Goal: Task Accomplishment & Management: Complete application form

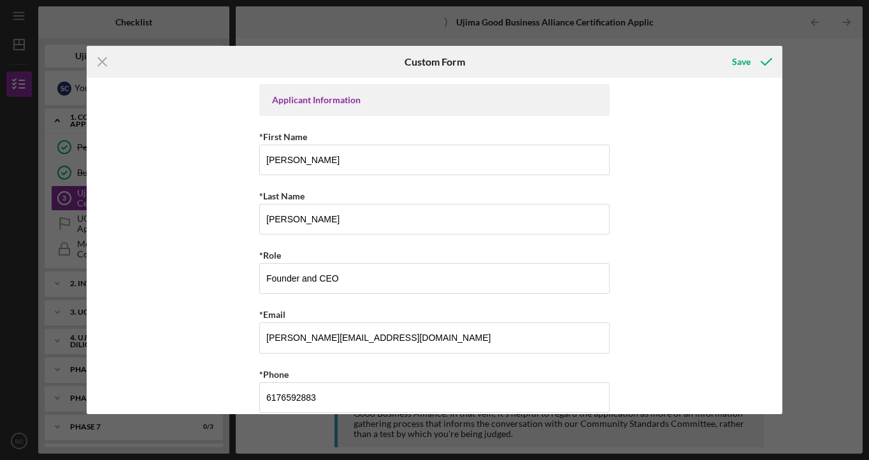
scroll to position [1655, 0]
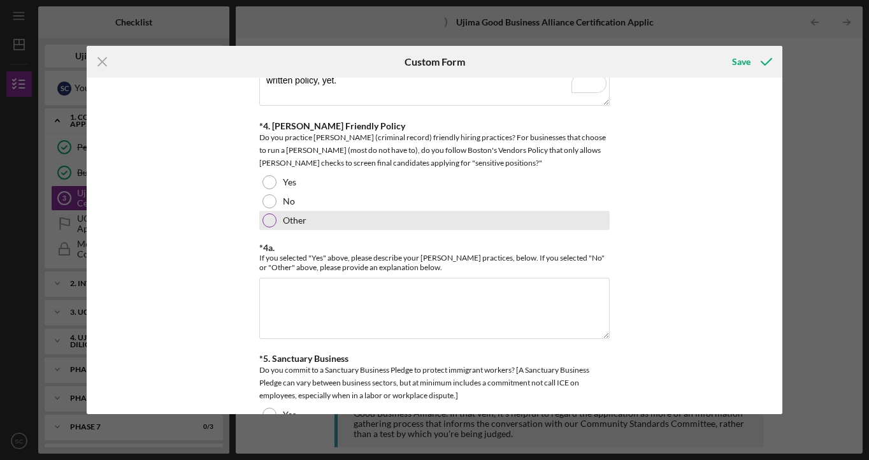
click at [269, 215] on div at bounding box center [269, 220] width 14 height 14
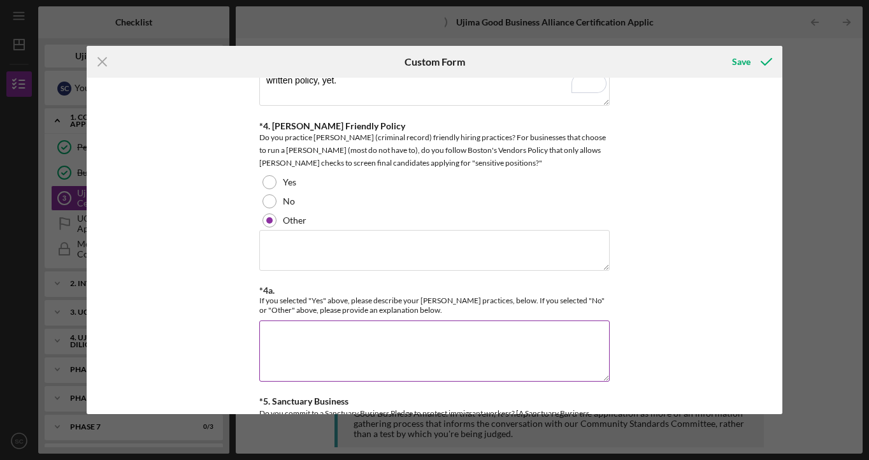
click at [326, 325] on textarea "*4a." at bounding box center [434, 350] width 350 height 61
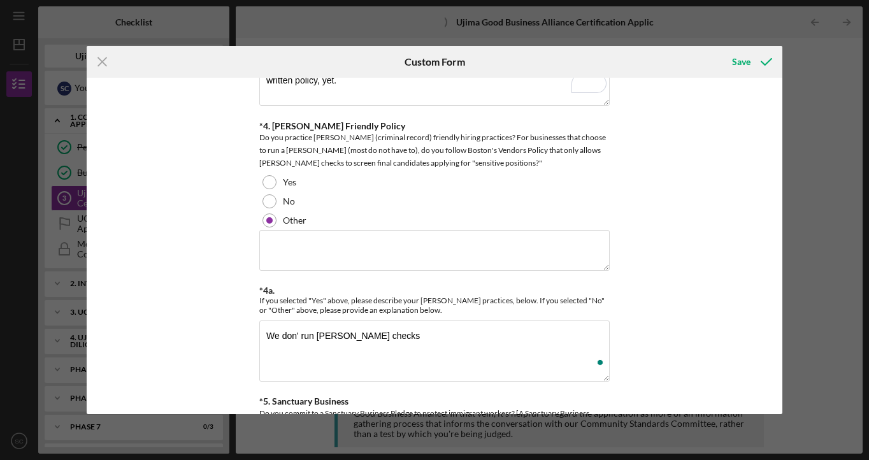
click at [662, 255] on div "Applicant Information *First Name [PERSON_NAME] *Last Name [PERSON_NAME] *Role …" at bounding box center [434, 246] width 695 height 336
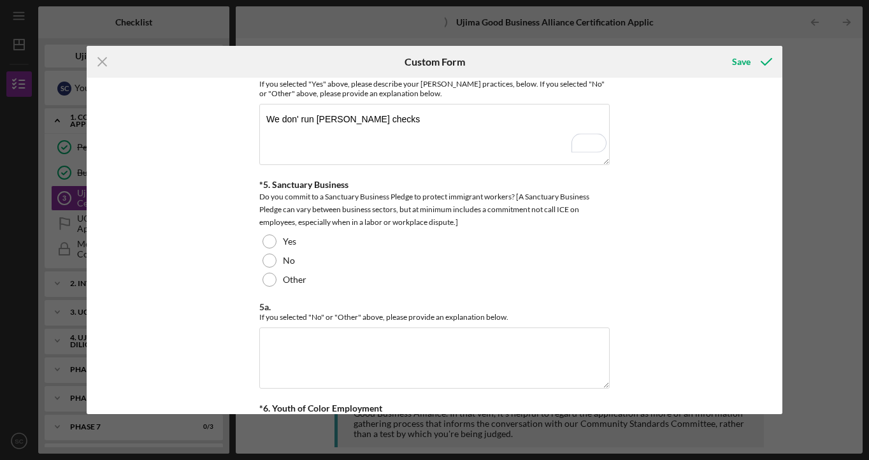
scroll to position [1883, 0]
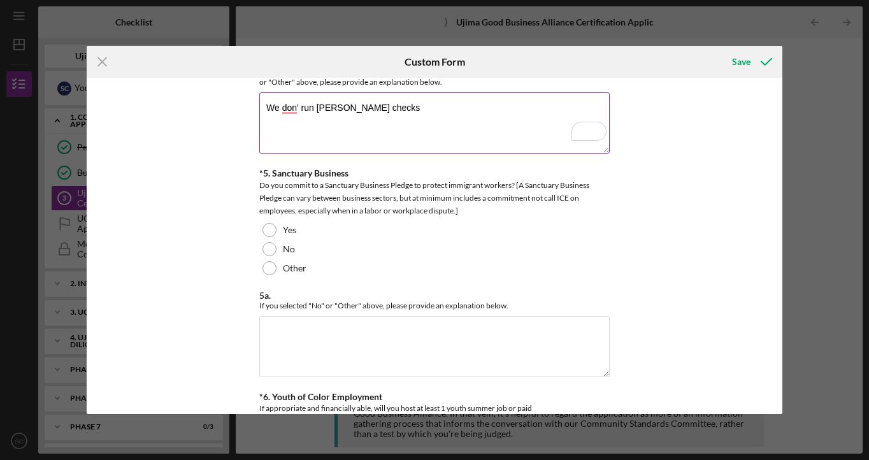
click at [298, 104] on textarea "We don' run [PERSON_NAME] checks" at bounding box center [434, 122] width 350 height 61
type textarea "We don't run [PERSON_NAME] checks"
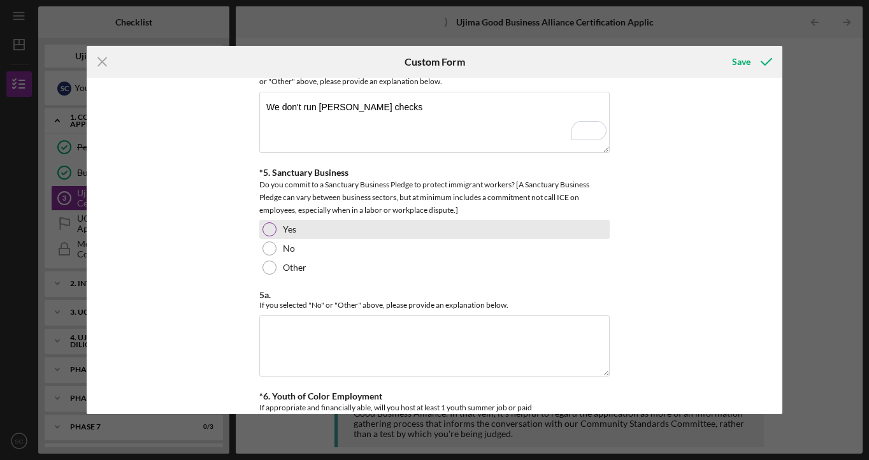
click at [269, 230] on div at bounding box center [269, 229] width 14 height 14
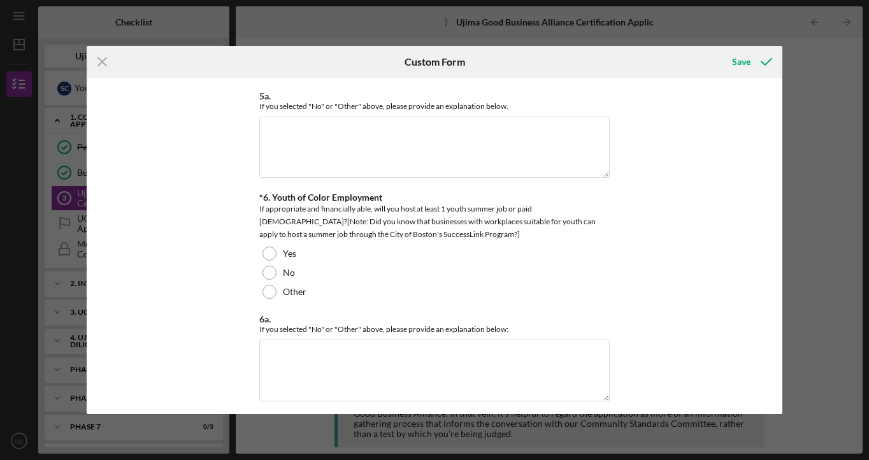
scroll to position [2106, 0]
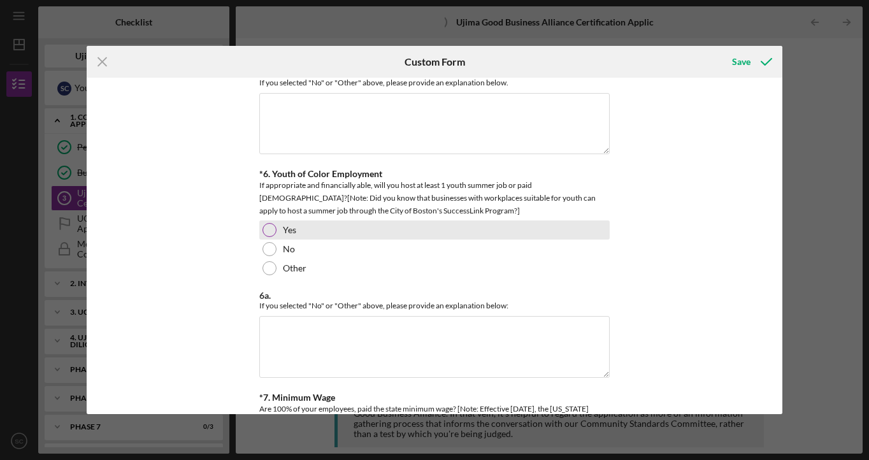
click at [274, 224] on div at bounding box center [269, 230] width 14 height 14
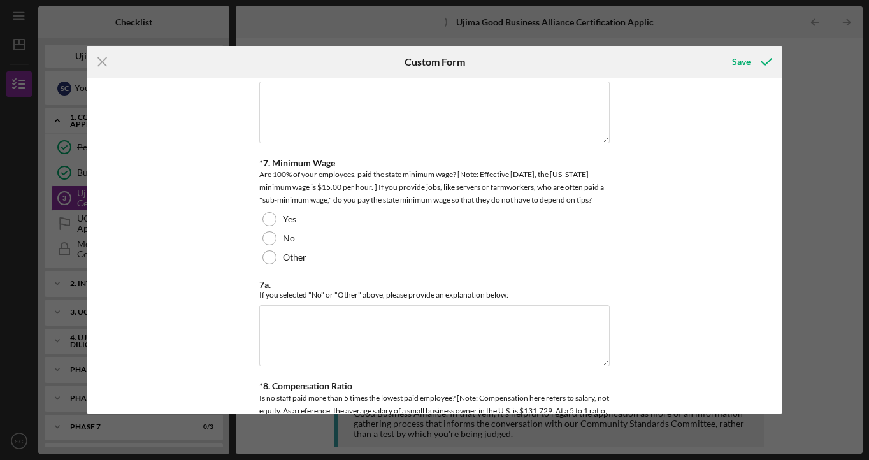
scroll to position [2363, 0]
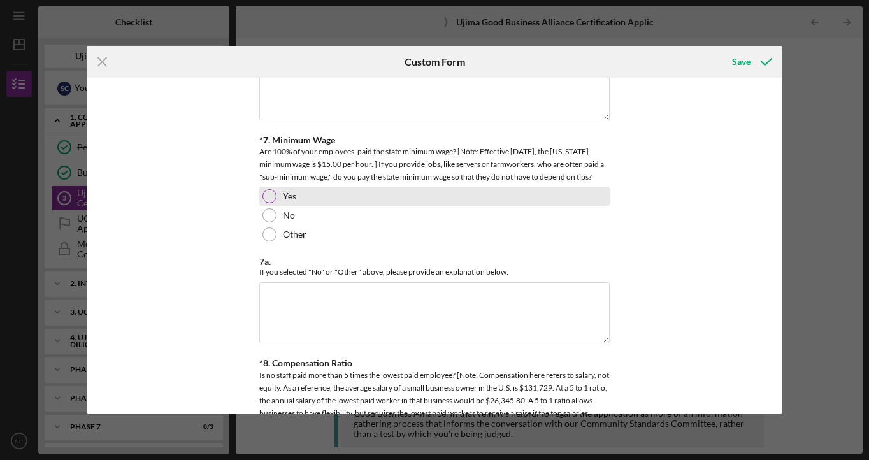
click at [267, 203] on div at bounding box center [269, 196] width 14 height 14
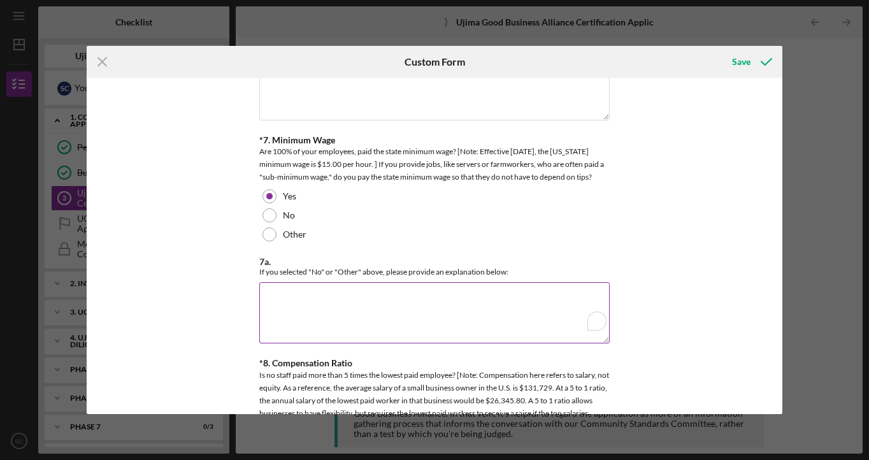
click at [303, 311] on textarea "7a." at bounding box center [434, 312] width 350 height 61
type textarea "Above min wage"
click at [626, 241] on div "Applicant Information *First Name [PERSON_NAME] *Last Name [PERSON_NAME] *Role …" at bounding box center [434, 246] width 695 height 336
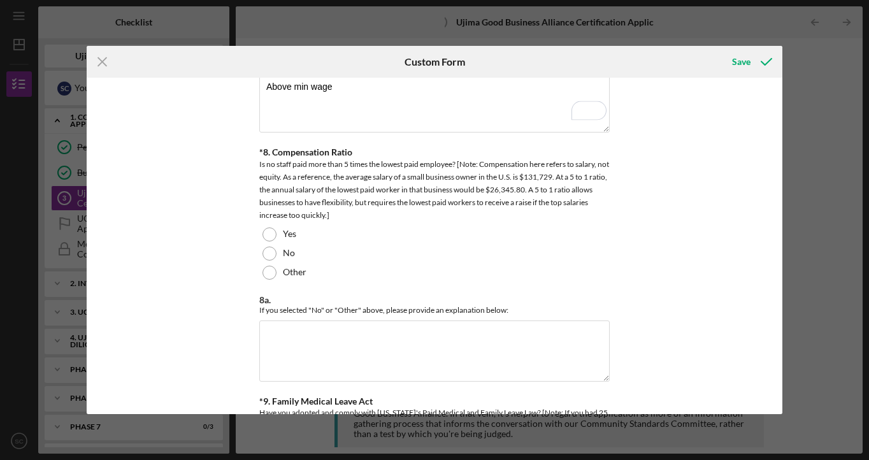
scroll to position [2597, 0]
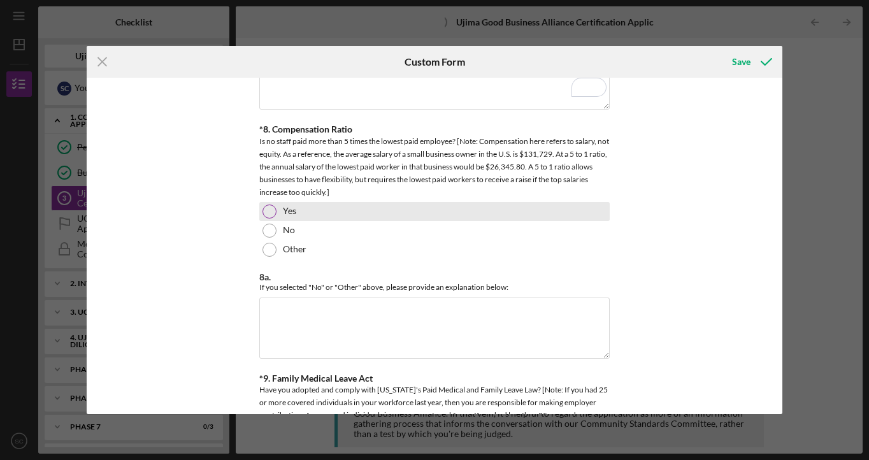
click at [271, 218] on div at bounding box center [269, 211] width 14 height 14
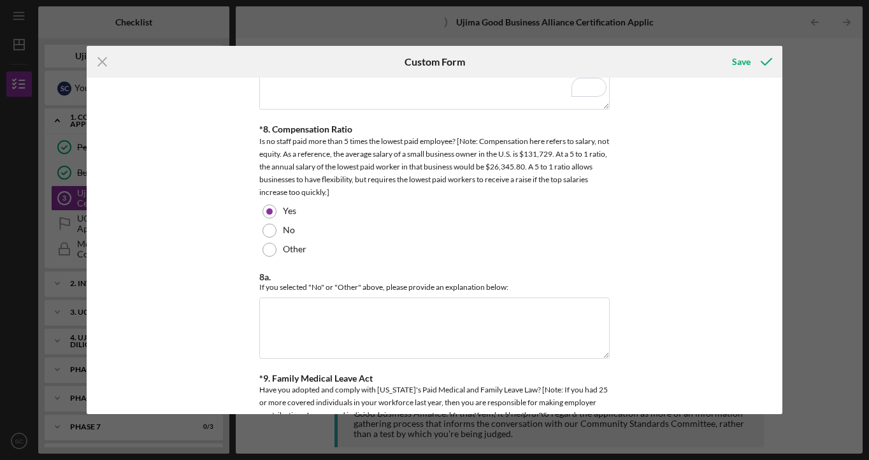
click at [743, 170] on div "Applicant Information *First Name [PERSON_NAME] *Last Name [PERSON_NAME] *Role …" at bounding box center [434, 246] width 695 height 336
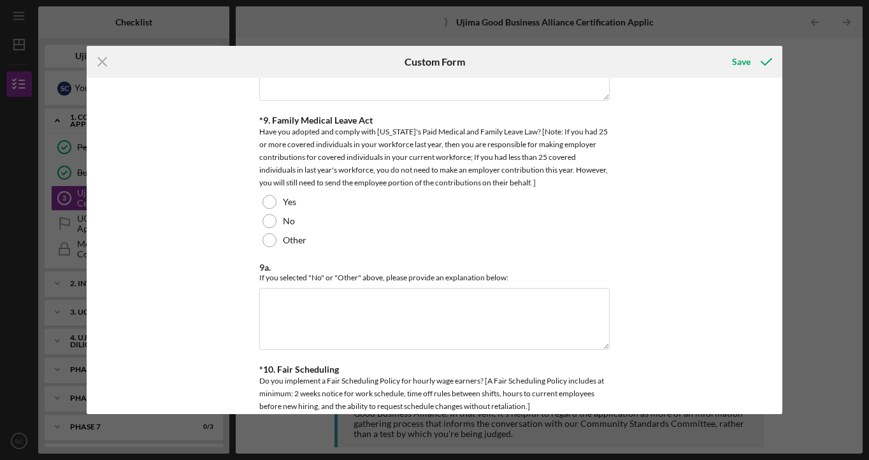
scroll to position [2878, 0]
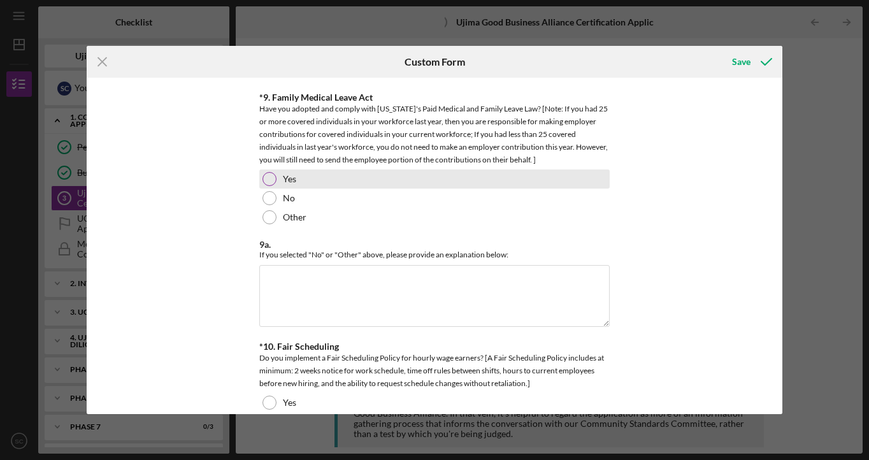
click at [266, 186] on div at bounding box center [269, 179] width 14 height 14
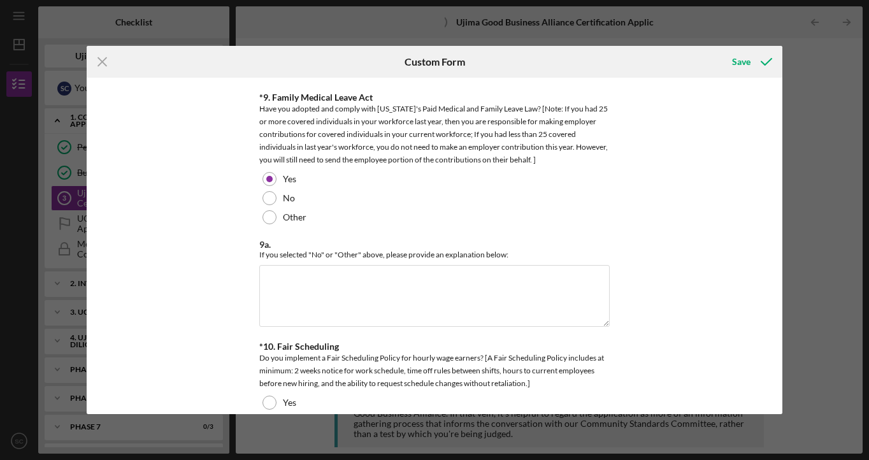
click at [710, 218] on div "Applicant Information *First Name [PERSON_NAME] *Last Name [PERSON_NAME] *Role …" at bounding box center [434, 246] width 695 height 336
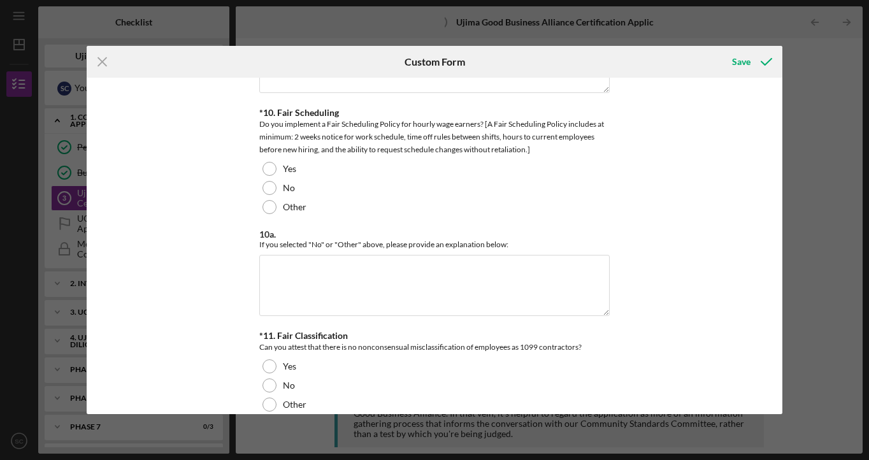
scroll to position [3135, 0]
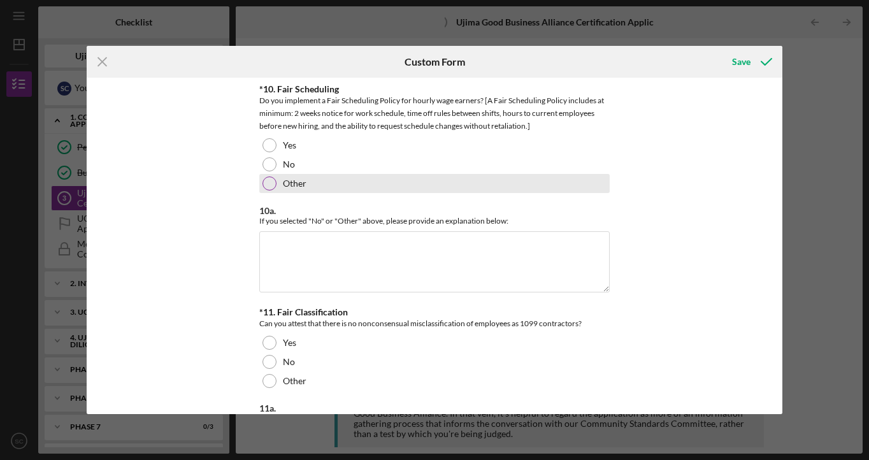
click at [264, 190] on div at bounding box center [269, 183] width 14 height 14
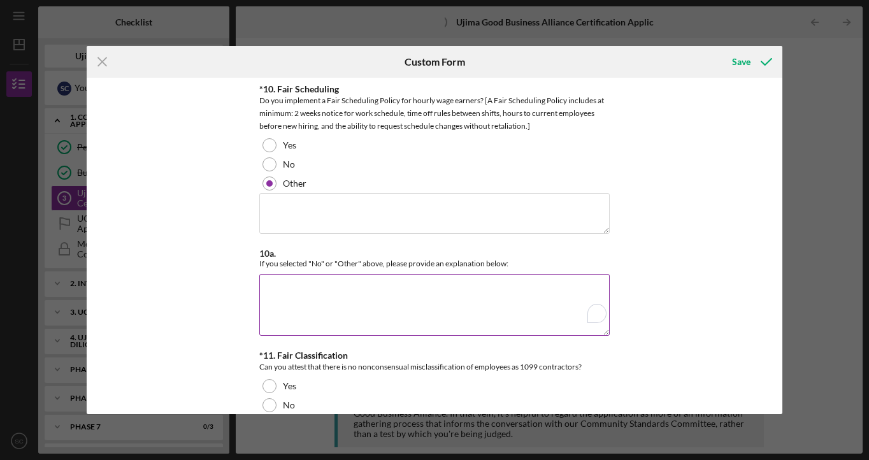
click at [302, 307] on textarea "10a." at bounding box center [434, 304] width 350 height 61
type textarea "n/"
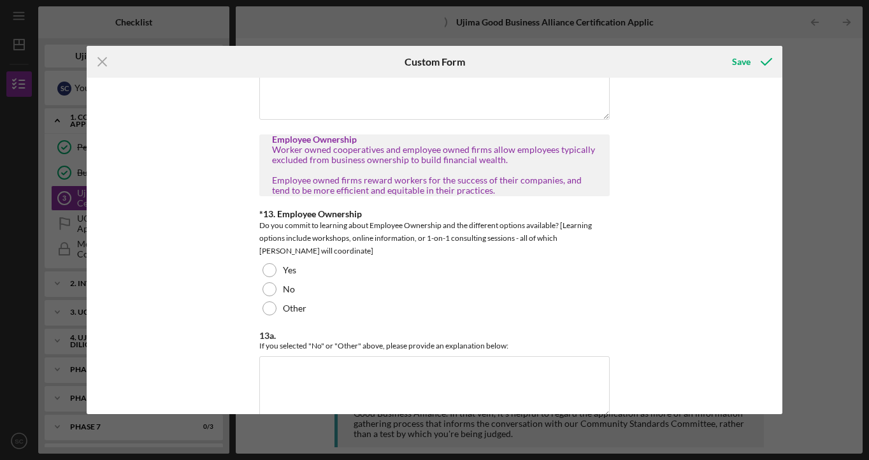
scroll to position [3875, 0]
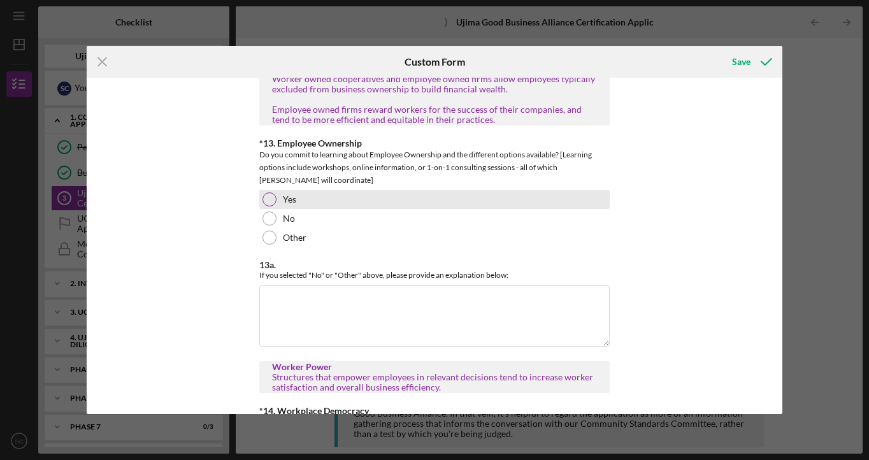
click at [266, 206] on div at bounding box center [269, 199] width 14 height 14
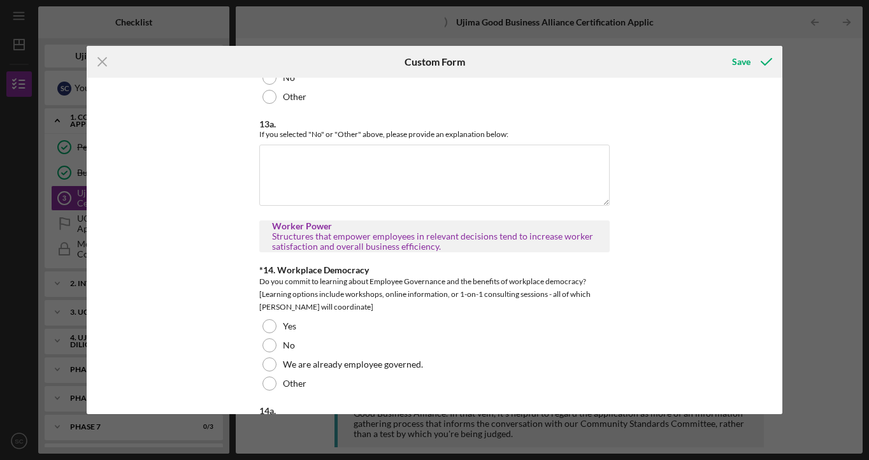
scroll to position [4086, 0]
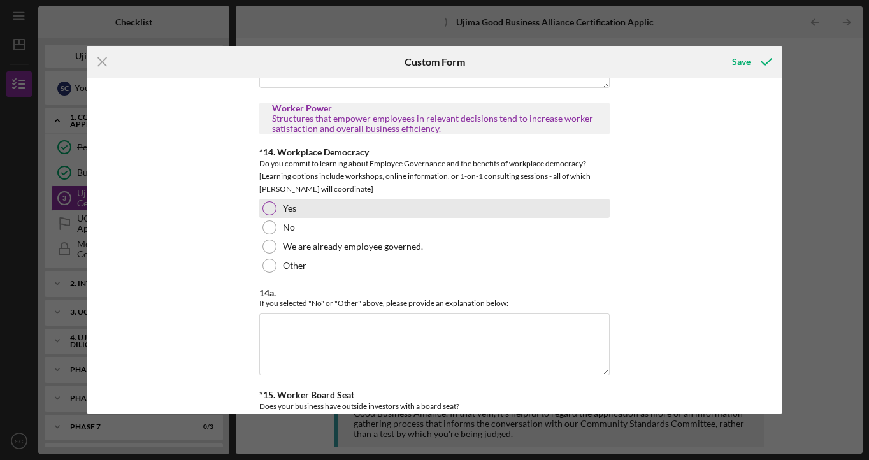
click at [264, 215] on div at bounding box center [269, 208] width 14 height 14
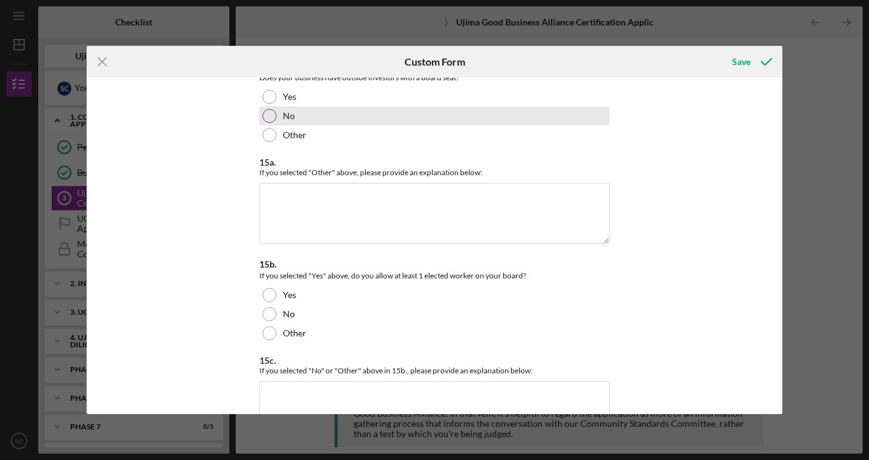
click at [266, 123] on div at bounding box center [269, 116] width 14 height 14
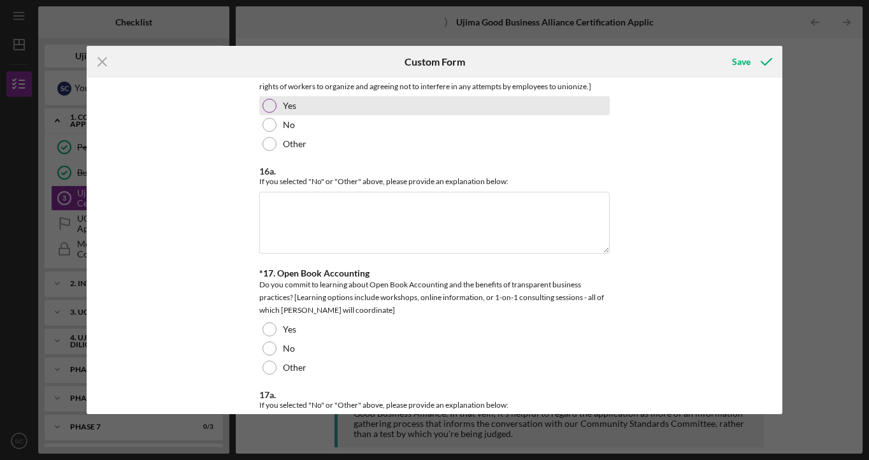
click at [265, 113] on div at bounding box center [269, 106] width 14 height 14
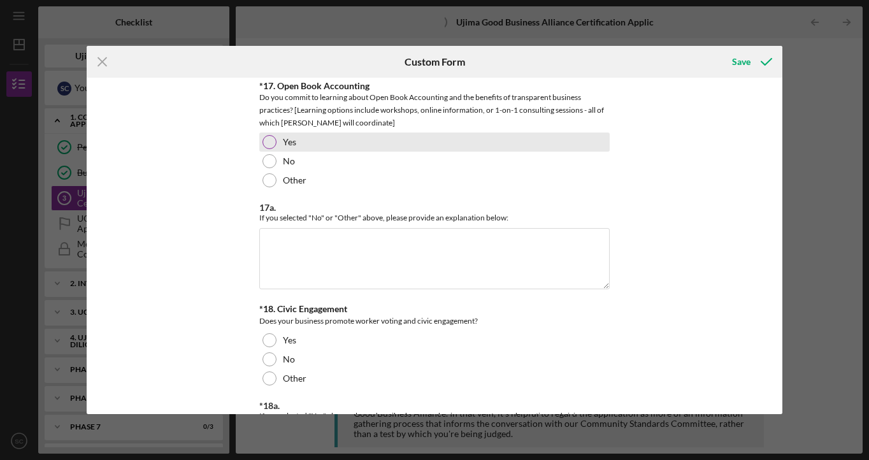
click at [265, 149] on div at bounding box center [269, 142] width 14 height 14
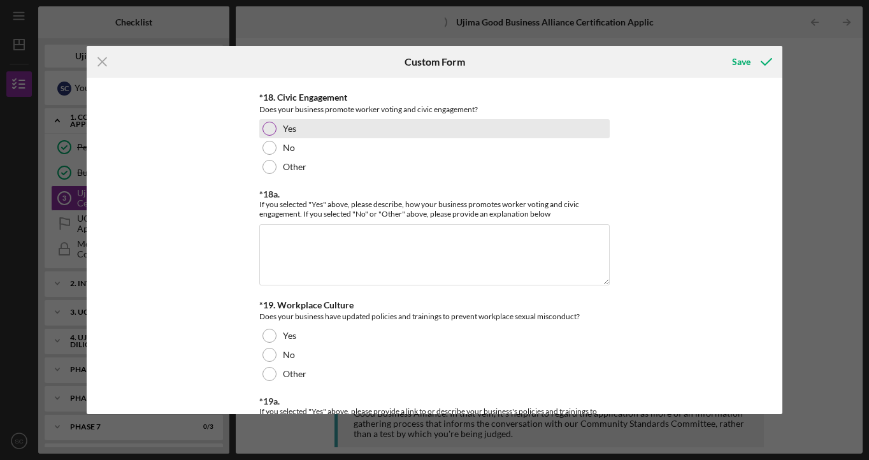
click at [267, 136] on div at bounding box center [269, 129] width 14 height 14
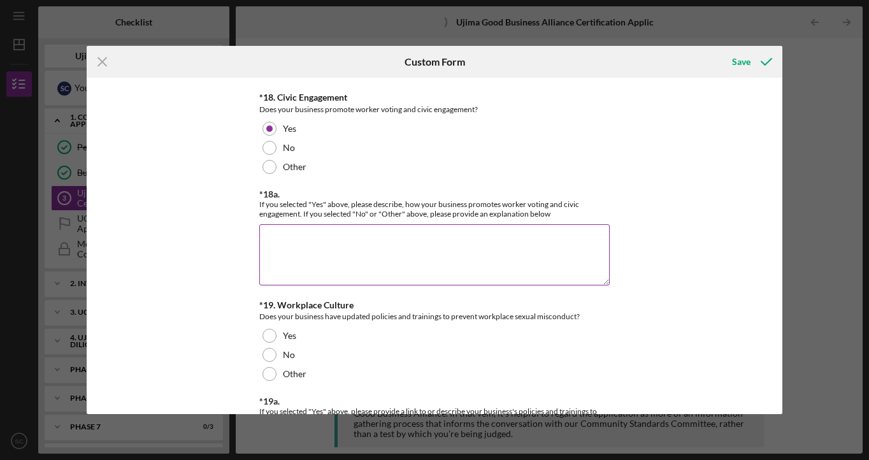
click at [485, 285] on textarea "*18a." at bounding box center [434, 254] width 350 height 61
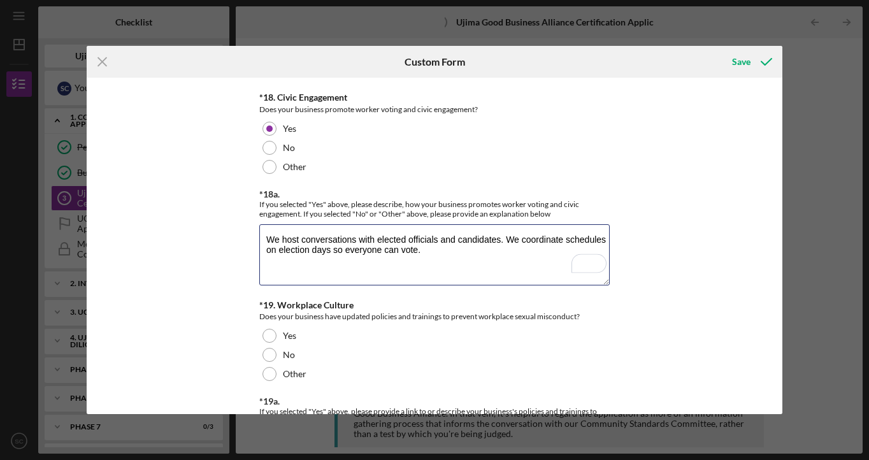
type textarea "We host conversations with elected officials and candidates. We coordinate sche…"
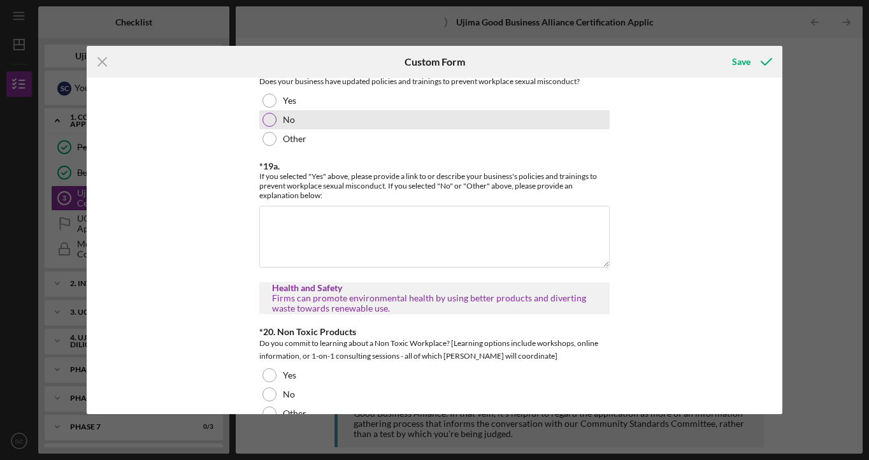
click at [266, 127] on div at bounding box center [269, 120] width 14 height 14
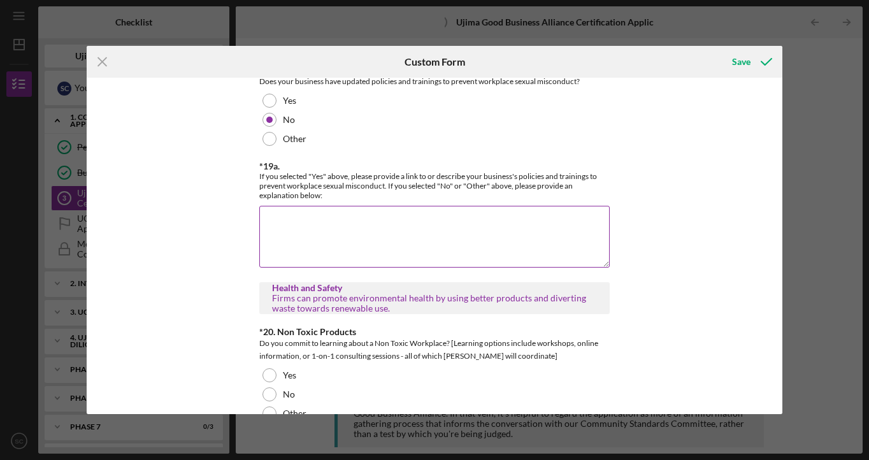
click at [312, 266] on textarea "*19a." at bounding box center [434, 236] width 350 height 61
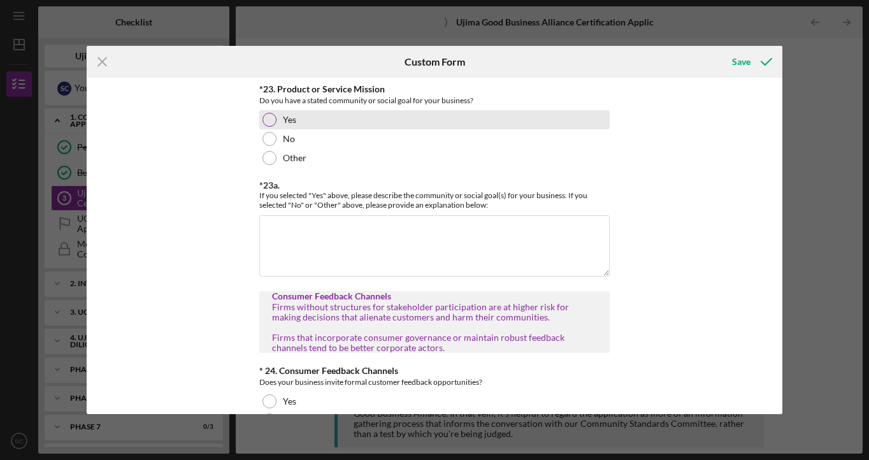
click at [268, 127] on div at bounding box center [269, 120] width 14 height 14
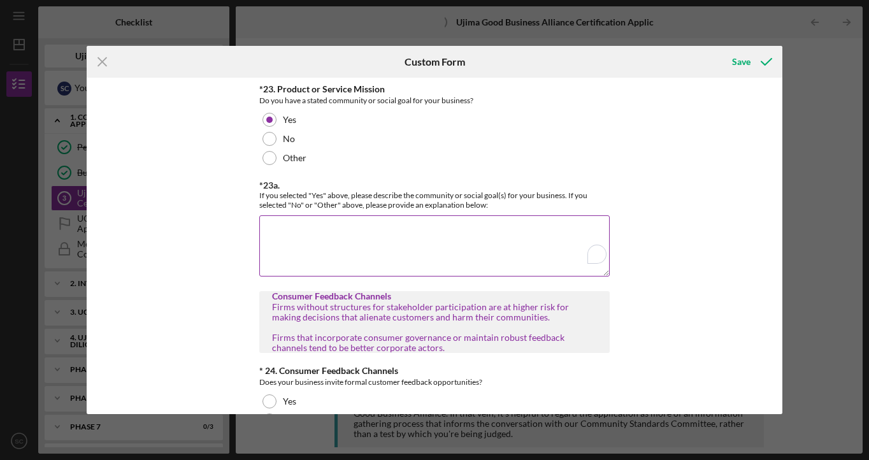
click at [294, 276] on textarea "*23a." at bounding box center [434, 245] width 350 height 61
